Goal: Register for event/course

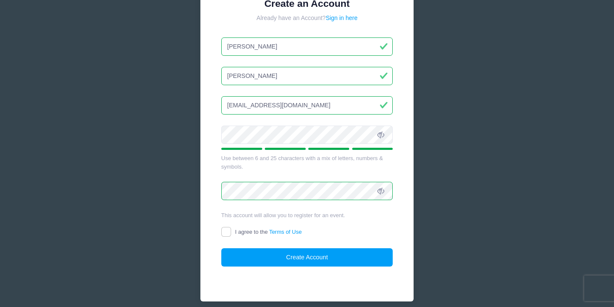
scroll to position [128, 0]
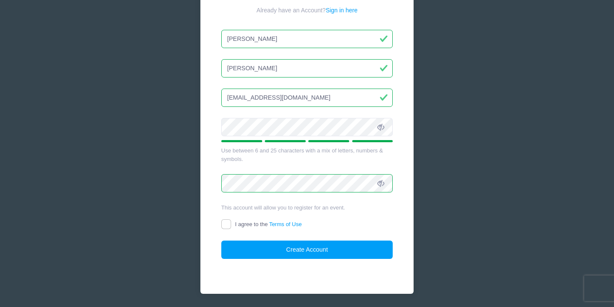
click at [224, 217] on form "Create an Account Already have an Account? Sign in here Ana Cintron anaccintron…" at bounding box center [307, 125] width 172 height 270
click at [224, 221] on input "I agree to the Terms of Use" at bounding box center [226, 225] width 10 height 10
checkbox input "true"
click at [256, 249] on button "Create Account" at bounding box center [307, 250] width 172 height 18
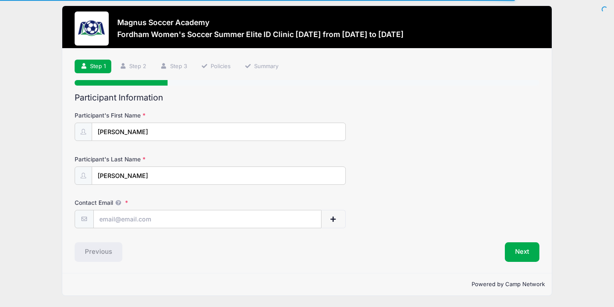
scroll to position [6, 0]
click at [528, 249] on button "Next" at bounding box center [522, 253] width 35 height 20
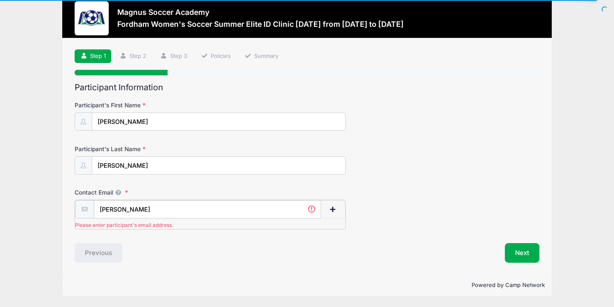
scroll to position [6, 0]
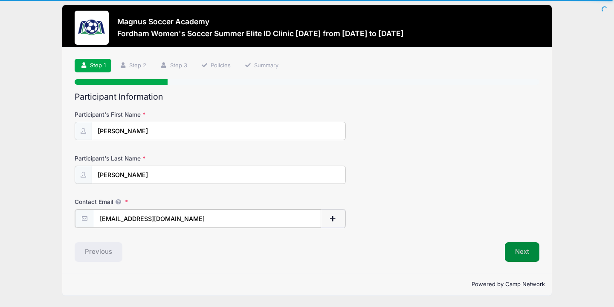
type input "[EMAIL_ADDRESS][DOMAIN_NAME]"
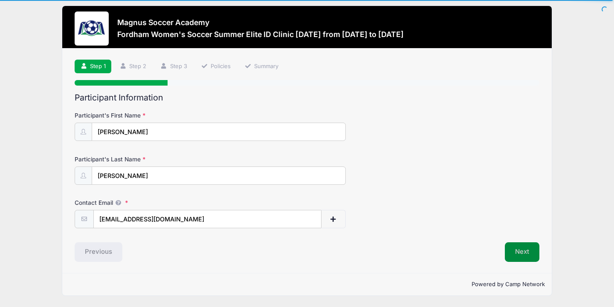
click at [531, 254] on button "Next" at bounding box center [522, 253] width 35 height 20
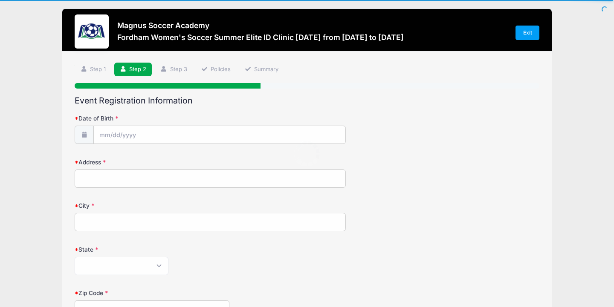
scroll to position [0, 0]
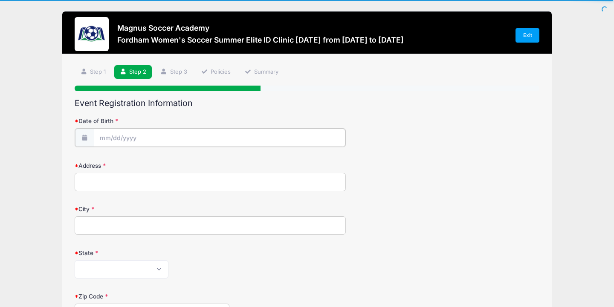
click at [146, 136] on input "Date of Birth" at bounding box center [220, 138] width 252 height 18
click at [199, 162] on icon at bounding box center [201, 162] width 6 height 6
select select "2"
click at [170, 161] on input "2025" at bounding box center [174, 160] width 28 height 13
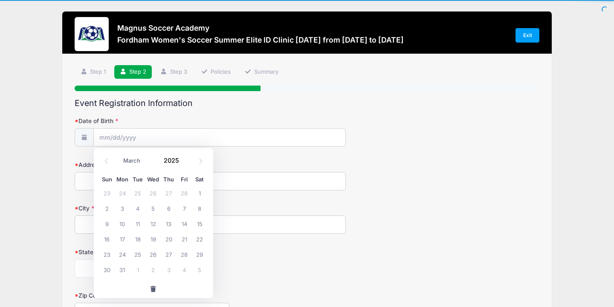
click at [154, 170] on div "January February March April May June July August September October November [D…" at bounding box center [153, 161] width 108 height 20
click at [171, 163] on input "2025" at bounding box center [174, 160] width 28 height 13
click at [159, 172] on div "Sun Mon Tue Wed Thu Fri Sat 23 24 25 26 27 28 1 2 3 4 5 6 7 8 9 10 11 12 13 14 …" at bounding box center [153, 226] width 119 height 110
click at [168, 159] on input "2025" at bounding box center [174, 160] width 28 height 13
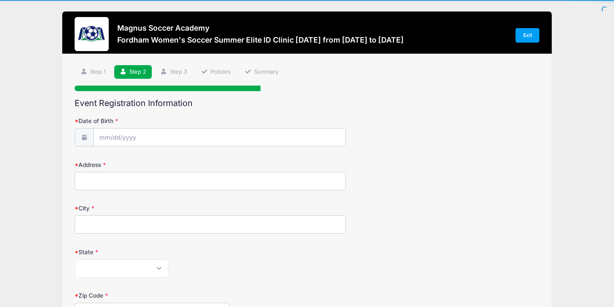
click at [84, 179] on input "Address" at bounding box center [210, 181] width 271 height 18
type input "2025"
click at [143, 139] on input "Date of Birth" at bounding box center [220, 138] width 252 height 18
select select "9"
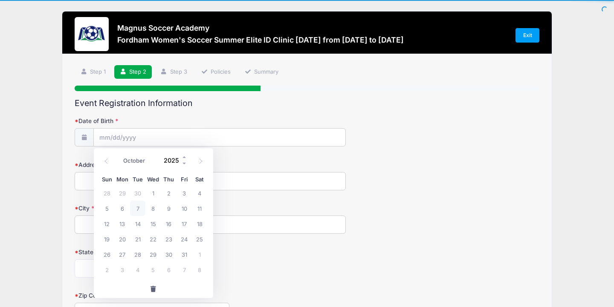
click at [174, 157] on input "2025" at bounding box center [174, 160] width 28 height 13
type input "2008"
click at [110, 161] on span at bounding box center [106, 161] width 14 height 14
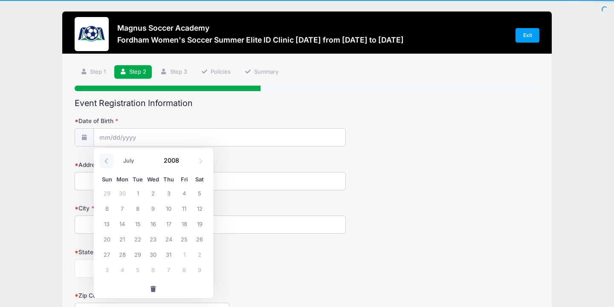
click at [110, 161] on span at bounding box center [106, 161] width 14 height 14
select select "2"
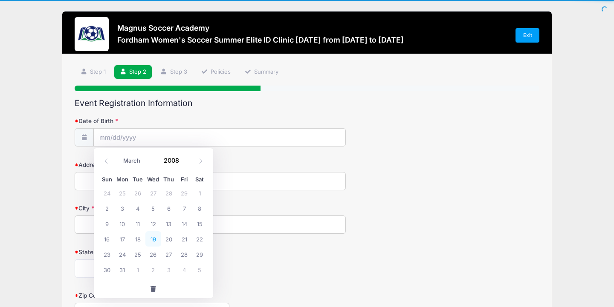
click at [155, 237] on span "19" at bounding box center [152, 239] width 15 height 15
type input "[DATE]"
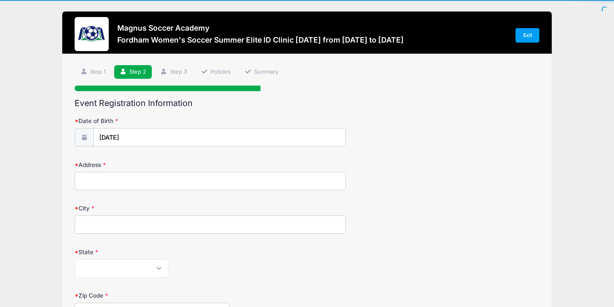
click at [109, 187] on input "Address" at bounding box center [210, 181] width 271 height 18
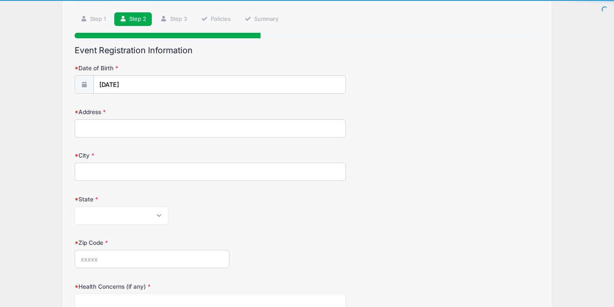
scroll to position [53, 0]
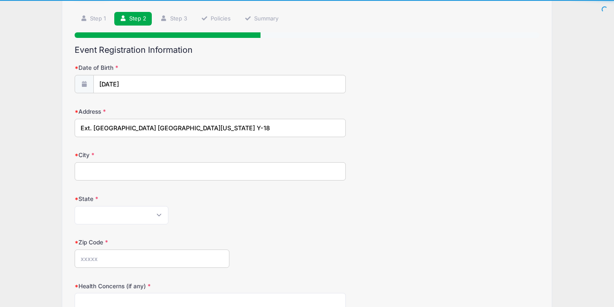
type input "Ext. [GEOGRAPHIC_DATA] [GEOGRAPHIC_DATA][US_STATE] Y-18"
type input "Guaynabo"
select select "PR"
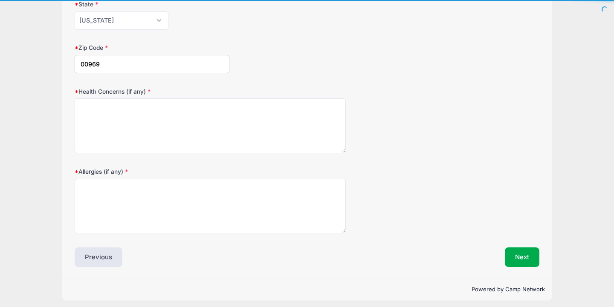
scroll to position [253, 0]
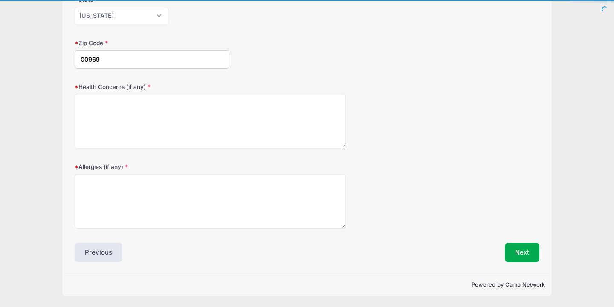
type input "00969"
click at [525, 243] on div "Event Registration Information Date of Birth [DATE] Address Ext. [GEOGRAPHIC_DA…" at bounding box center [307, 54] width 465 height 417
click at [517, 252] on button "Next" at bounding box center [522, 253] width 35 height 20
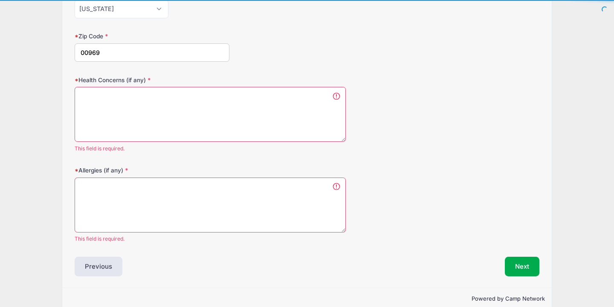
scroll to position [258, 0]
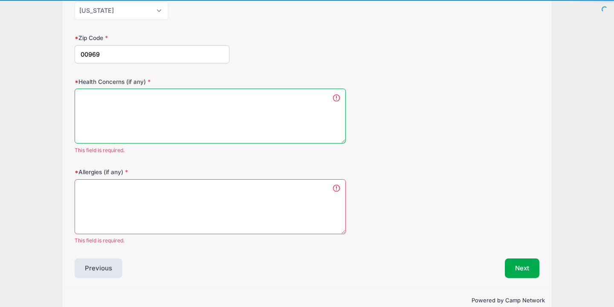
click at [229, 116] on textarea "Health Concerns (if any)" at bounding box center [210, 116] width 271 height 55
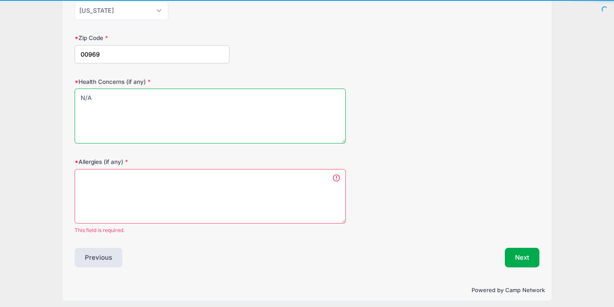
type textarea "N/A"
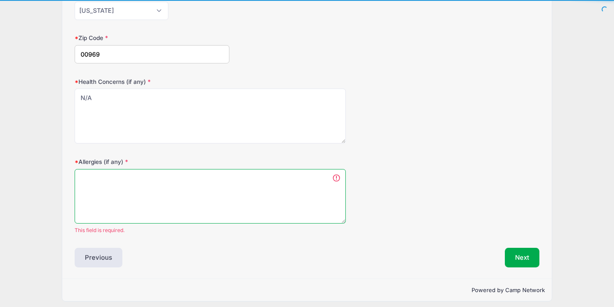
click at [240, 222] on textarea "Allergies (if any)" at bounding box center [210, 196] width 271 height 55
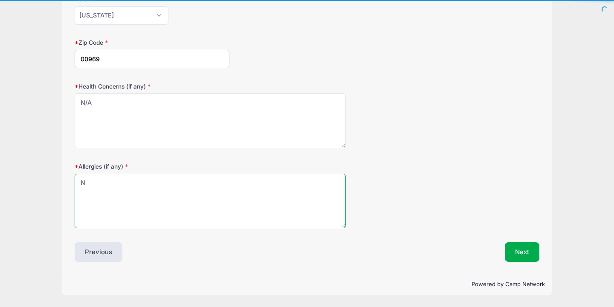
scroll to position [253, 0]
type textarea "N/A"
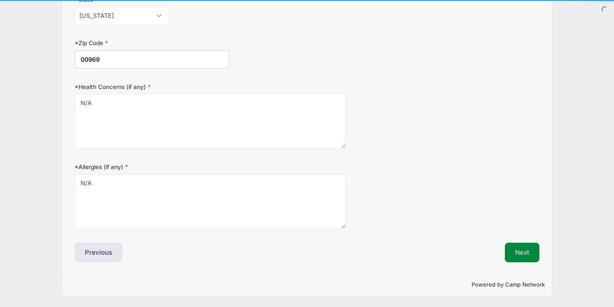
click at [528, 253] on button "Next" at bounding box center [522, 253] width 35 height 20
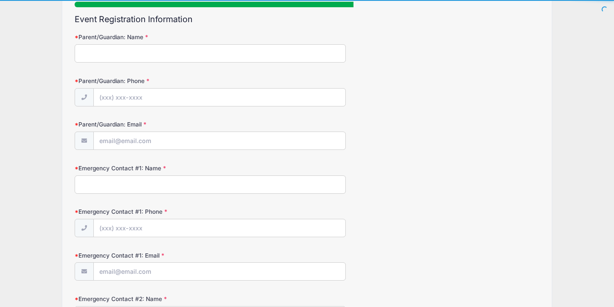
scroll to position [0, 0]
